Goal: Task Accomplishment & Management: Manage account settings

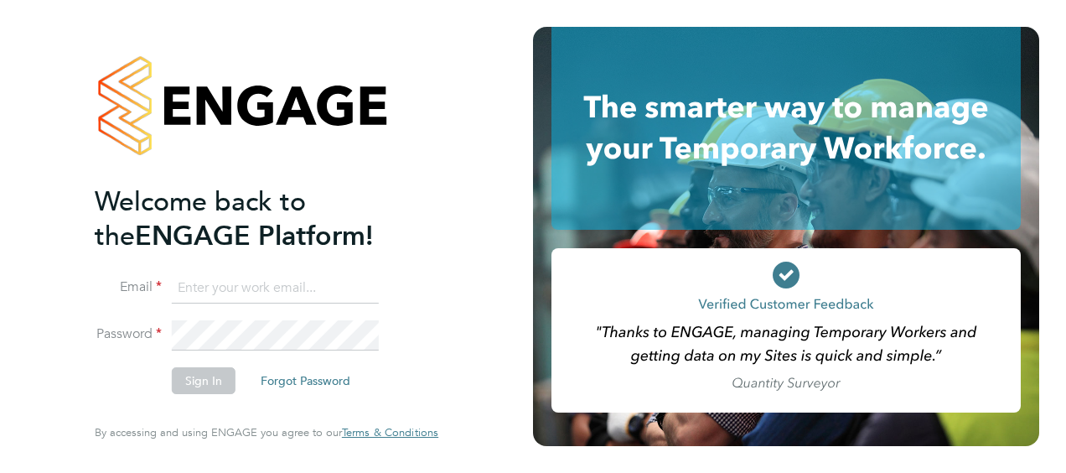
type input "timothy.weston@justice.gov.uk"
click at [205, 380] on button "Sign In" at bounding box center [204, 380] width 64 height 27
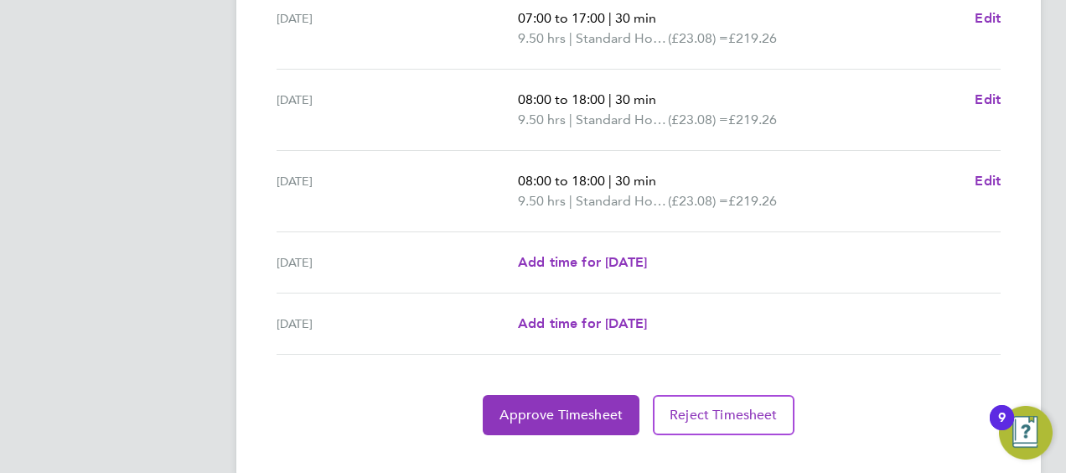
scroll to position [715, 0]
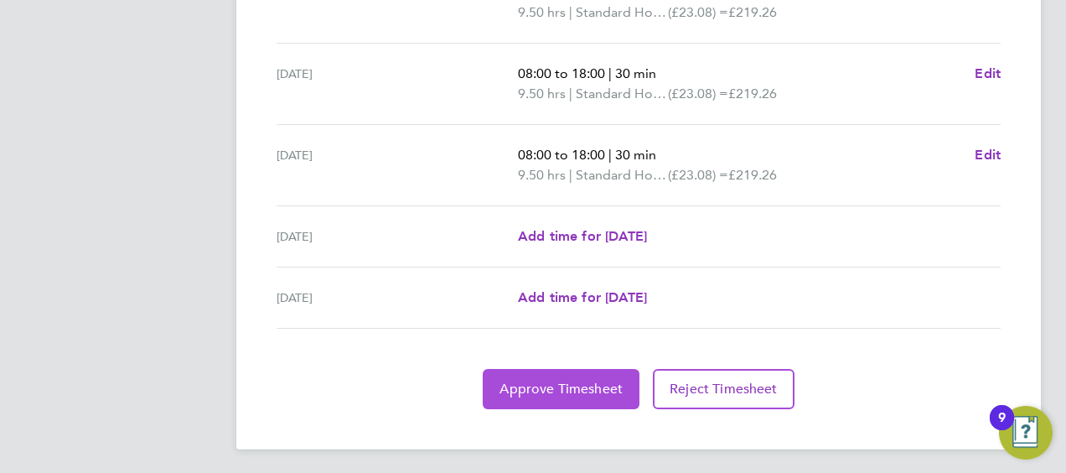
click at [579, 384] on span "Approve Timesheet" at bounding box center [561, 389] width 123 height 17
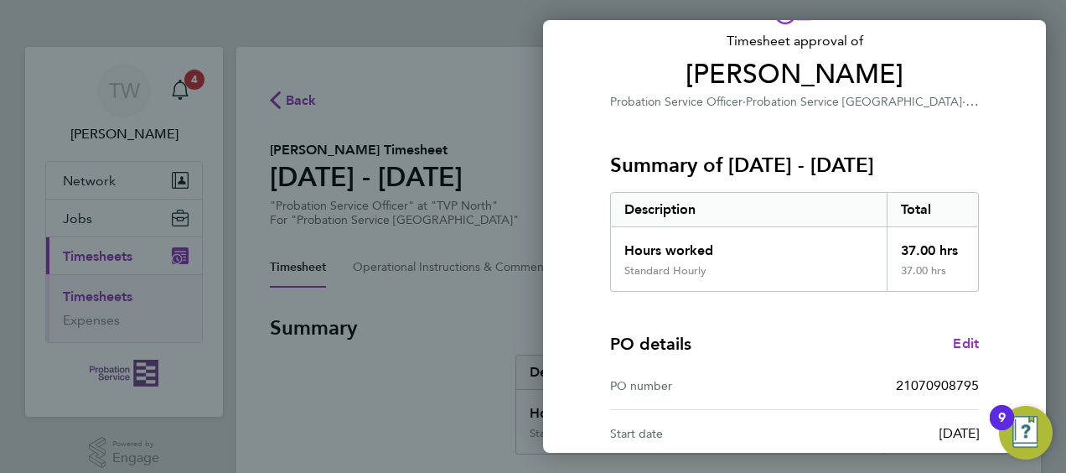
scroll to position [329, 0]
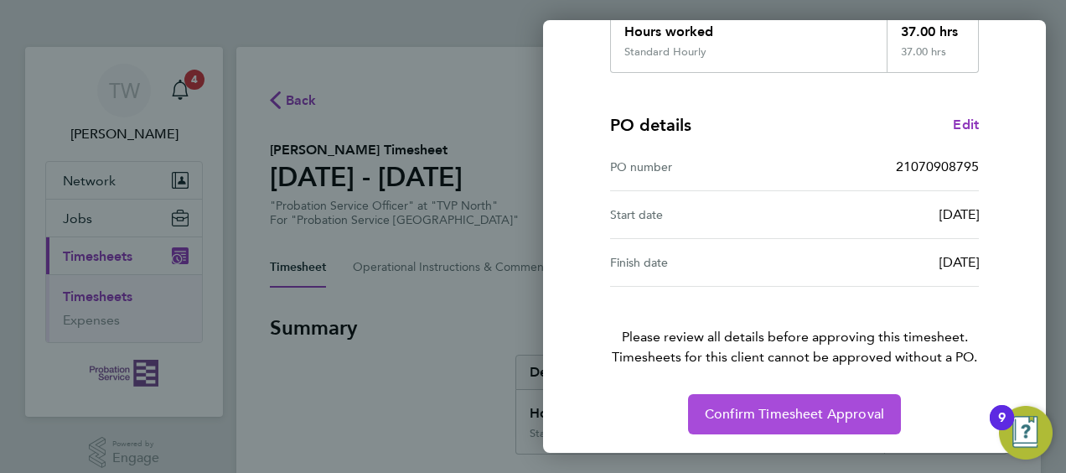
click at [847, 422] on button "Confirm Timesheet Approval" at bounding box center [794, 414] width 213 height 40
